Goal: Task Accomplishment & Management: Complete application form

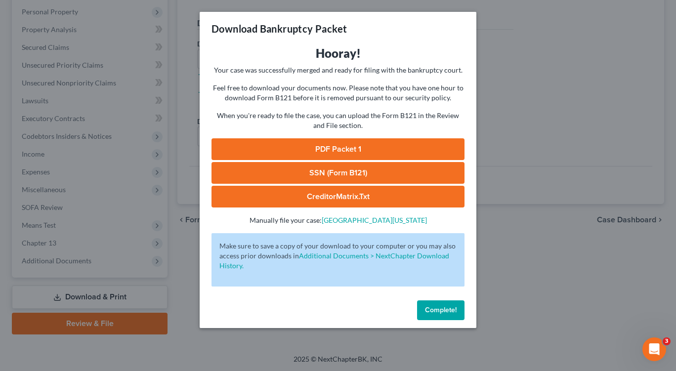
click at [433, 303] on button "Complete!" at bounding box center [440, 310] width 47 height 20
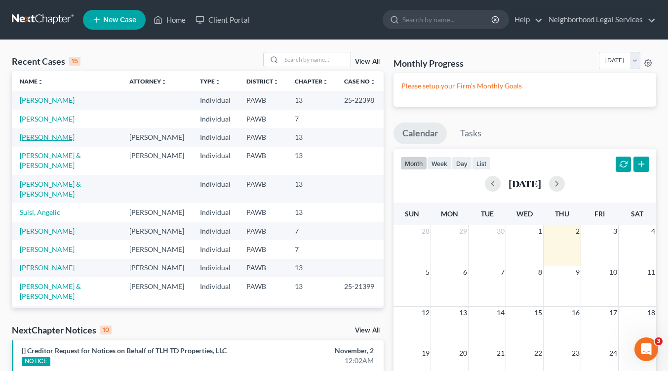
click at [41, 138] on link "[PERSON_NAME]" at bounding box center [47, 137] width 55 height 8
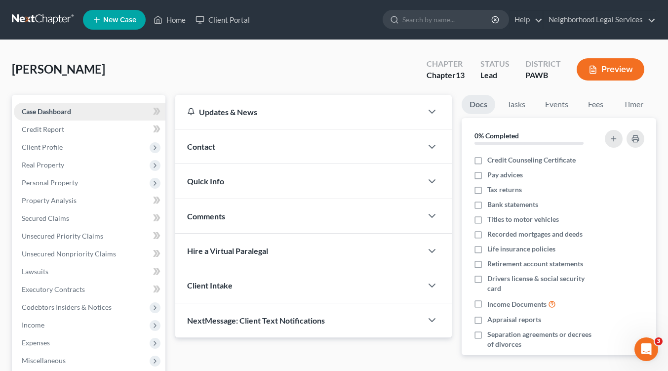
click at [103, 113] on link "Case Dashboard" at bounding box center [90, 112] width 152 height 18
click at [86, 147] on span "Client Profile" at bounding box center [90, 147] width 152 height 18
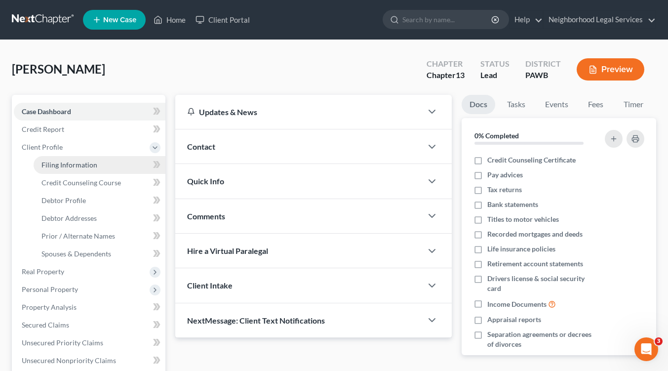
click at [85, 163] on span "Filing Information" at bounding box center [69, 165] width 56 height 8
select select "1"
select select "0"
select select "3"
select select "69"
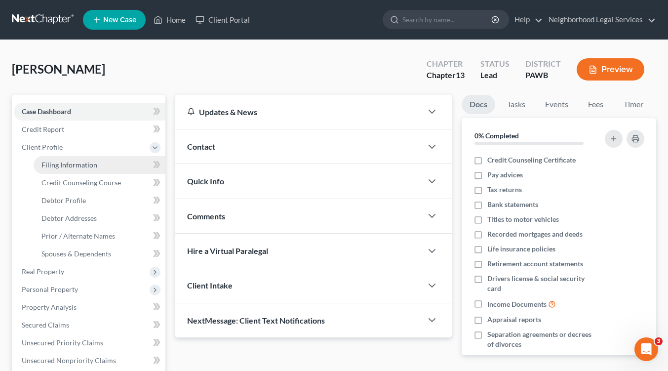
select select "0"
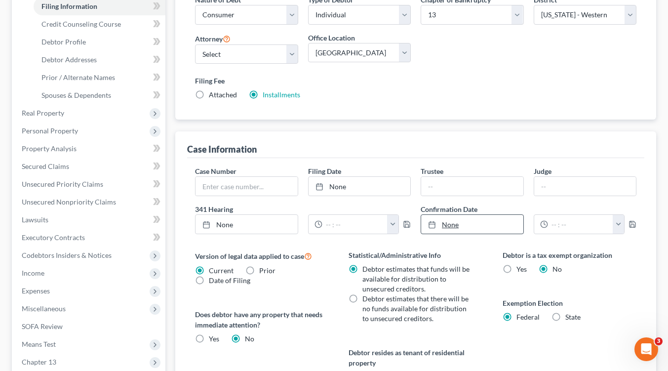
scroll to position [158, 0]
click at [208, 190] on input "text" at bounding box center [247, 186] width 102 height 19
type input "25-22654"
type input "[DATE]"
click at [319, 187] on icon at bounding box center [320, 187] width 8 height 8
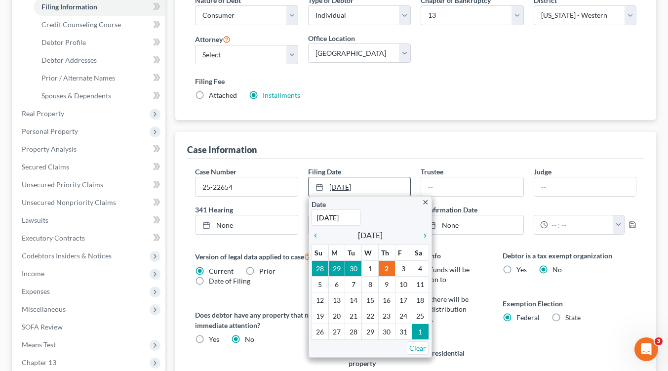
click at [396, 188] on link "[DATE]" at bounding box center [360, 186] width 102 height 19
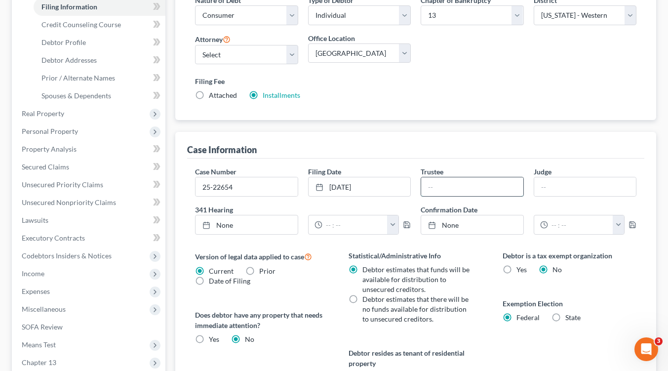
click at [433, 187] on input "text" at bounding box center [472, 186] width 102 height 19
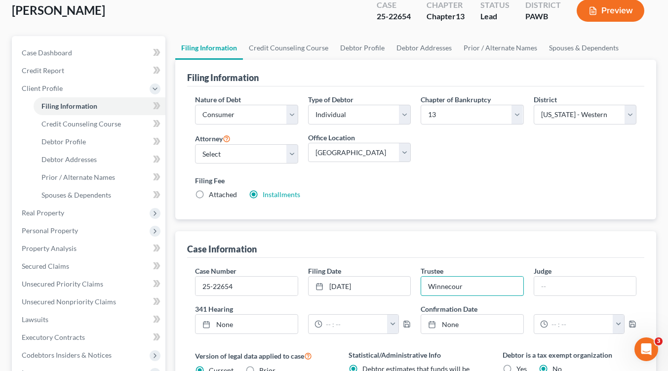
scroll to position [0, 0]
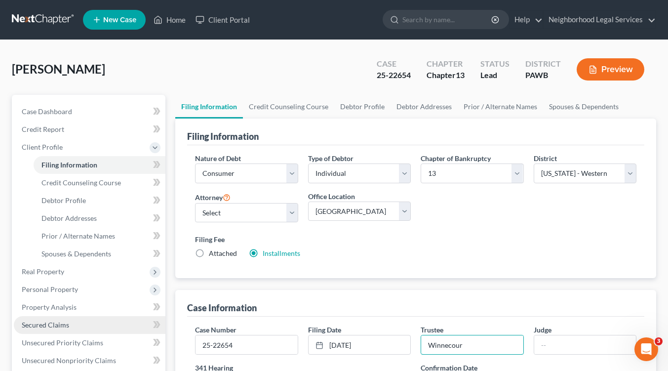
type input "Winnecour"
click at [64, 326] on span "Secured Claims" at bounding box center [45, 325] width 47 height 8
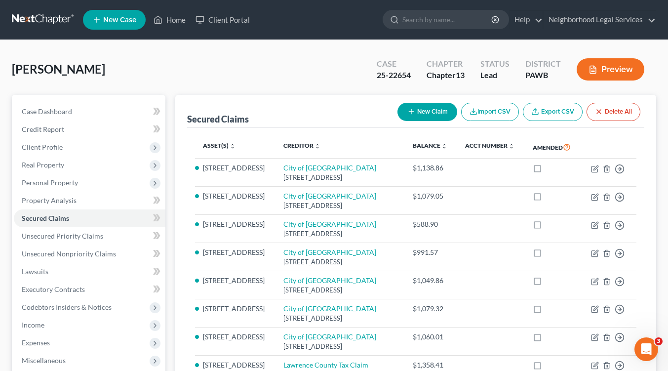
click at [616, 68] on button "Preview" at bounding box center [611, 69] width 68 height 22
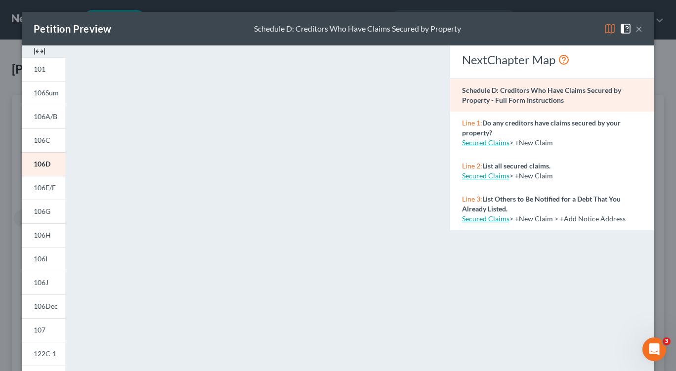
click at [635, 32] on button "×" at bounding box center [638, 29] width 7 height 12
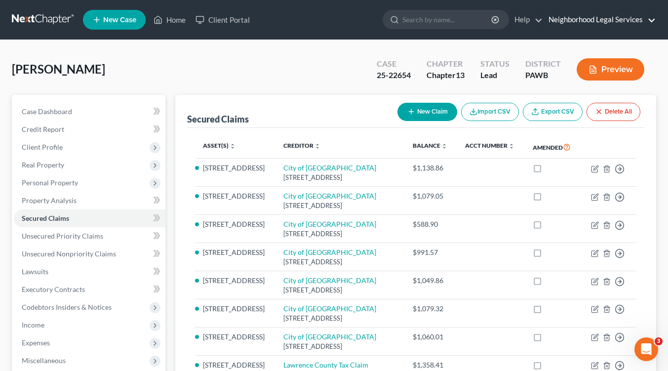
click at [649, 20] on link "Neighborhood Legal Services" at bounding box center [600, 20] width 112 height 18
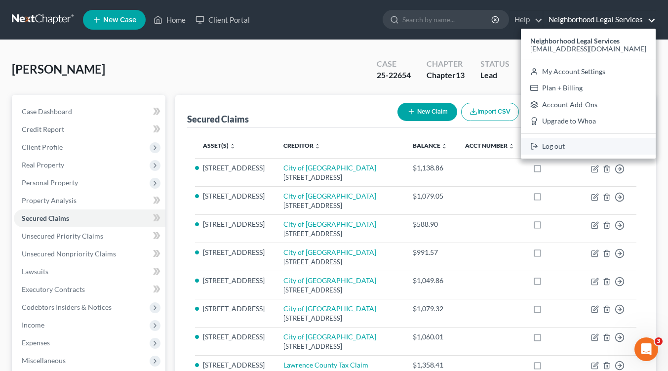
click at [574, 149] on link "Log out" at bounding box center [588, 146] width 135 height 17
